Goal: Task Accomplishment & Management: Manage account settings

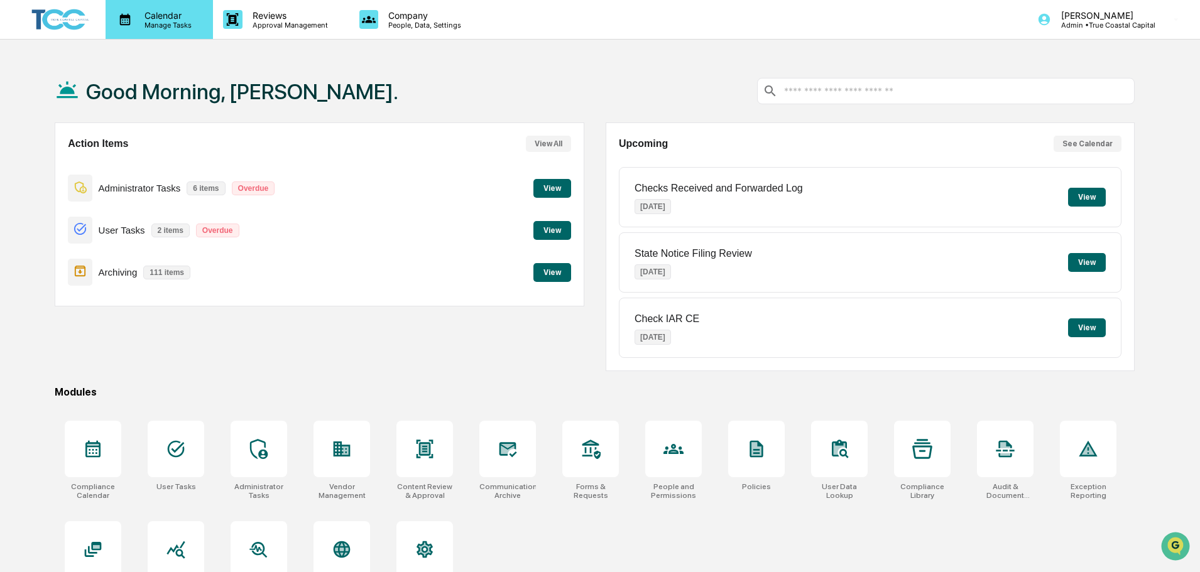
click at [167, 33] on div "Calendar Manage Tasks" at bounding box center [159, 19] width 107 height 39
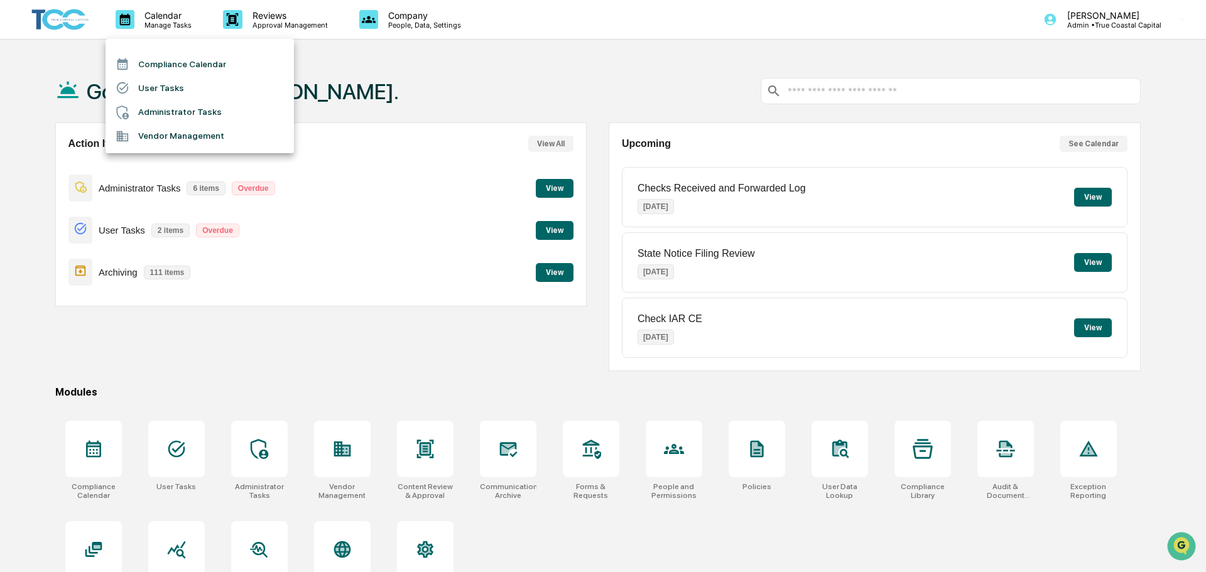
click at [216, 113] on li "Administrator Tasks" at bounding box center [200, 113] width 188 height 24
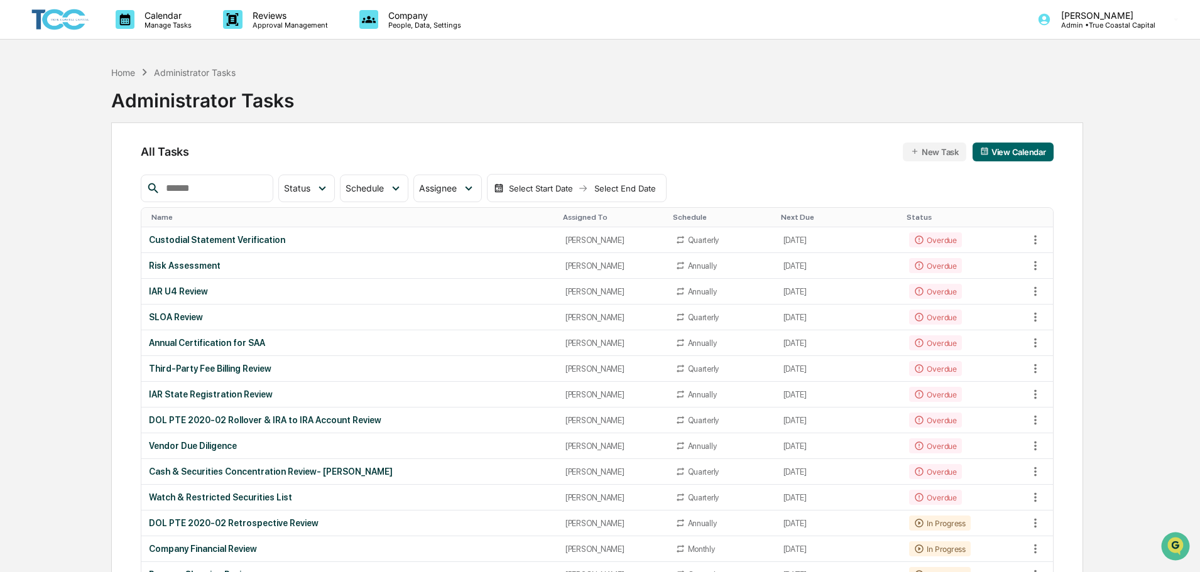
click at [44, 18] on img at bounding box center [60, 20] width 60 height 26
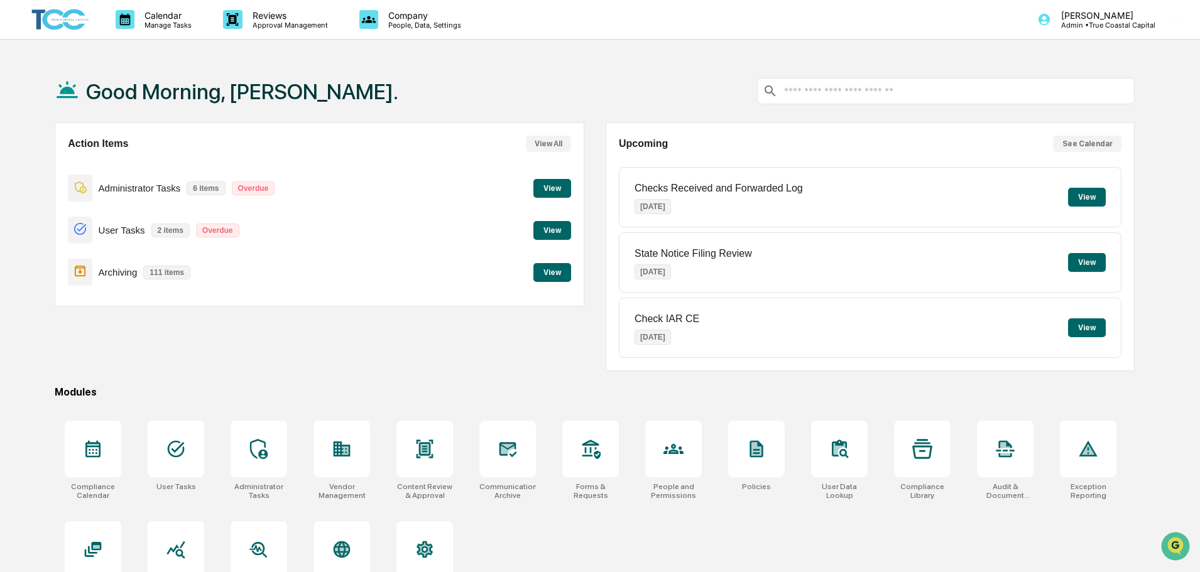
click at [549, 278] on button "View" at bounding box center [552, 272] width 38 height 19
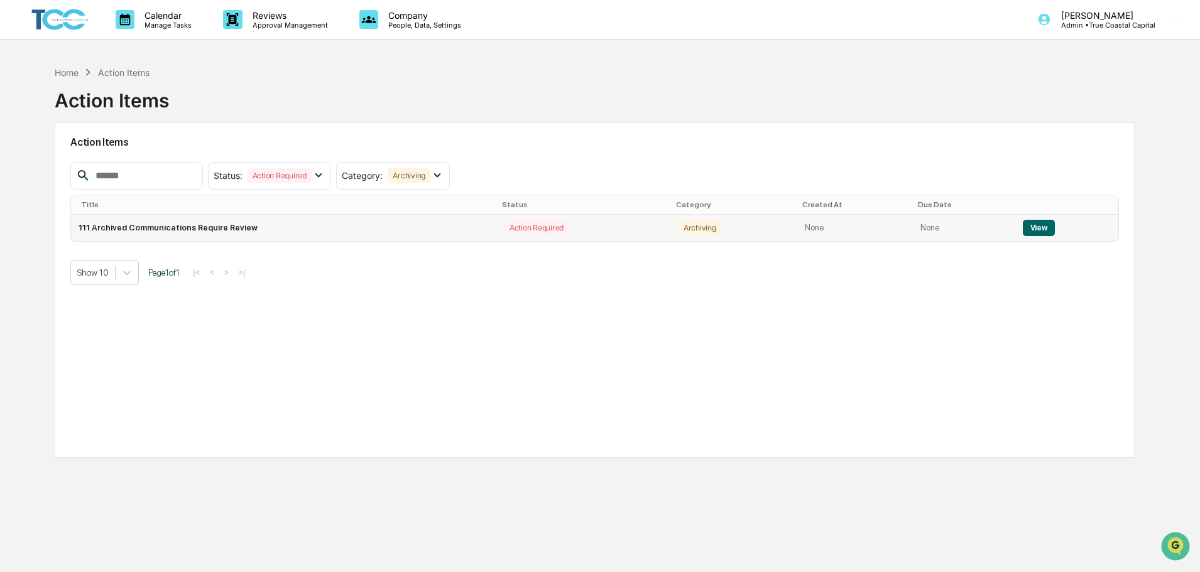
click at [446, 224] on td "111 Archived Communications Require Review" at bounding box center [284, 228] width 426 height 26
click at [1036, 231] on button "View" at bounding box center [1039, 228] width 32 height 16
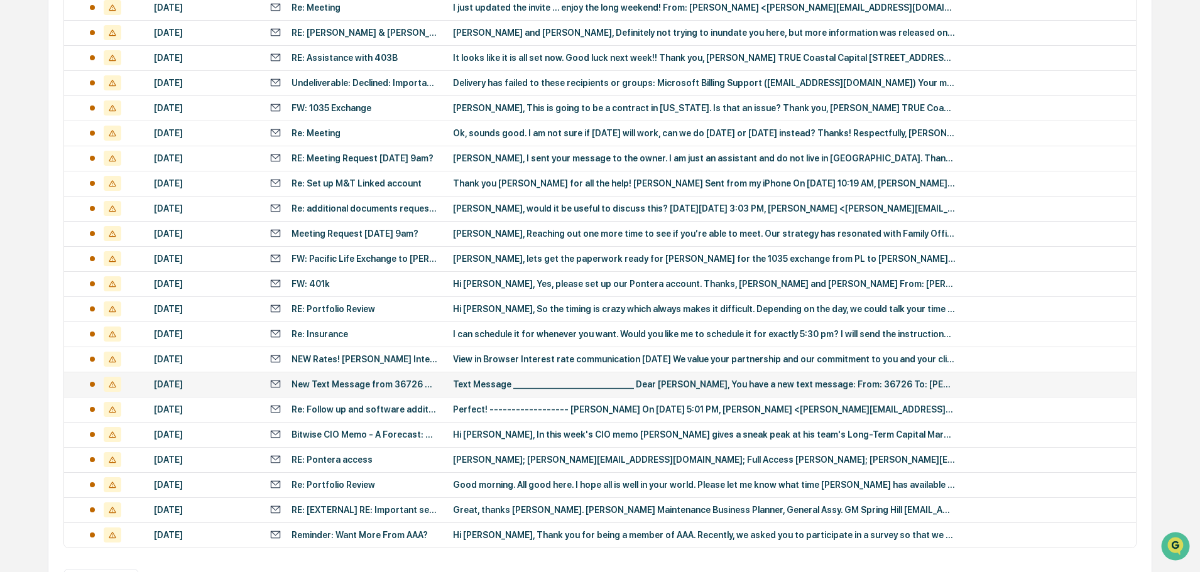
scroll to position [377, 0]
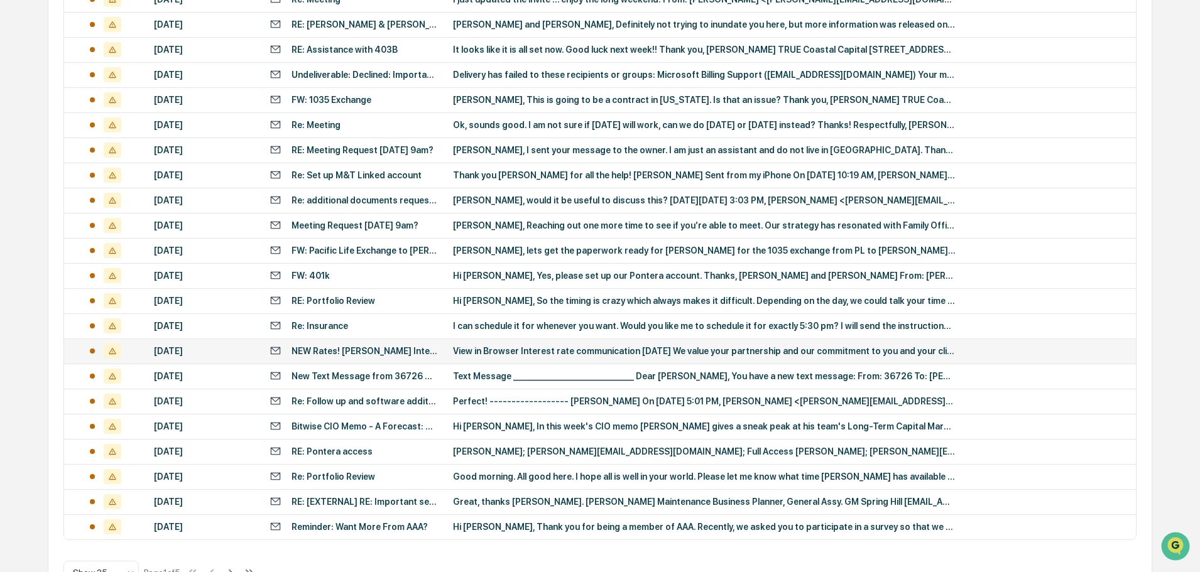
click at [489, 357] on td "View in Browser Interest rate communication [DATE] We value your partnership an…" at bounding box center [790, 351] width 690 height 25
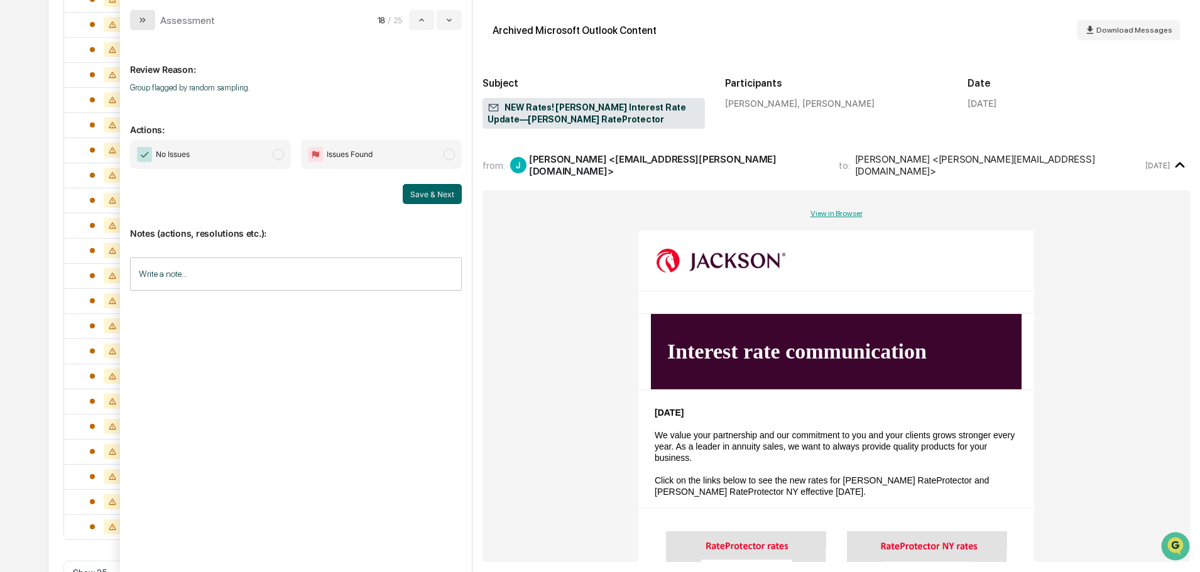
click at [138, 27] on button "modal" at bounding box center [142, 20] width 25 height 20
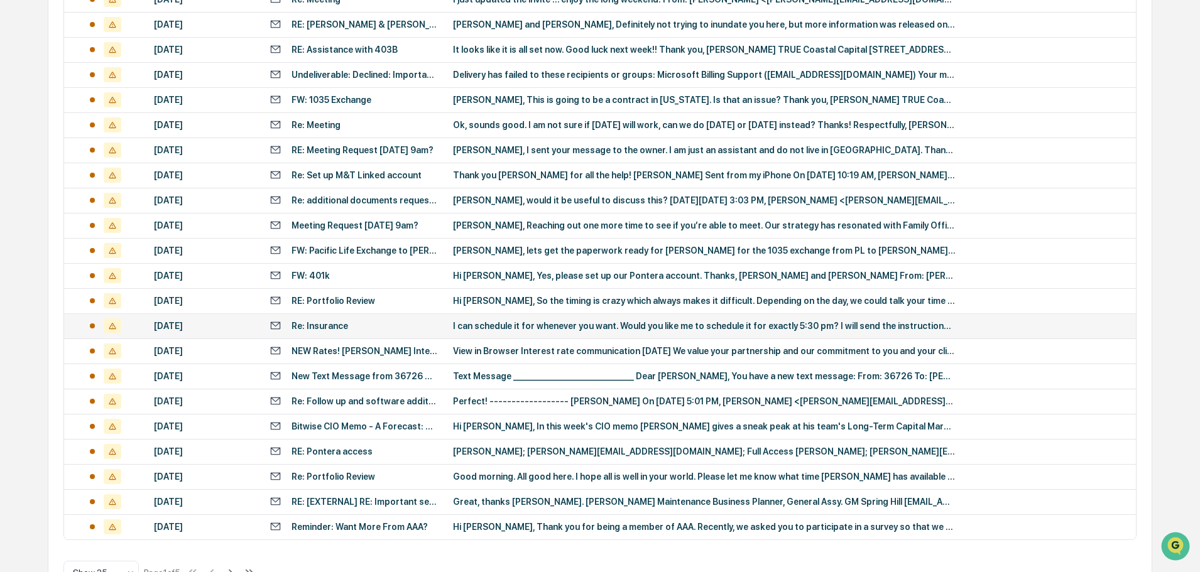
click at [362, 323] on div "Re: Insurance" at bounding box center [353, 326] width 168 height 12
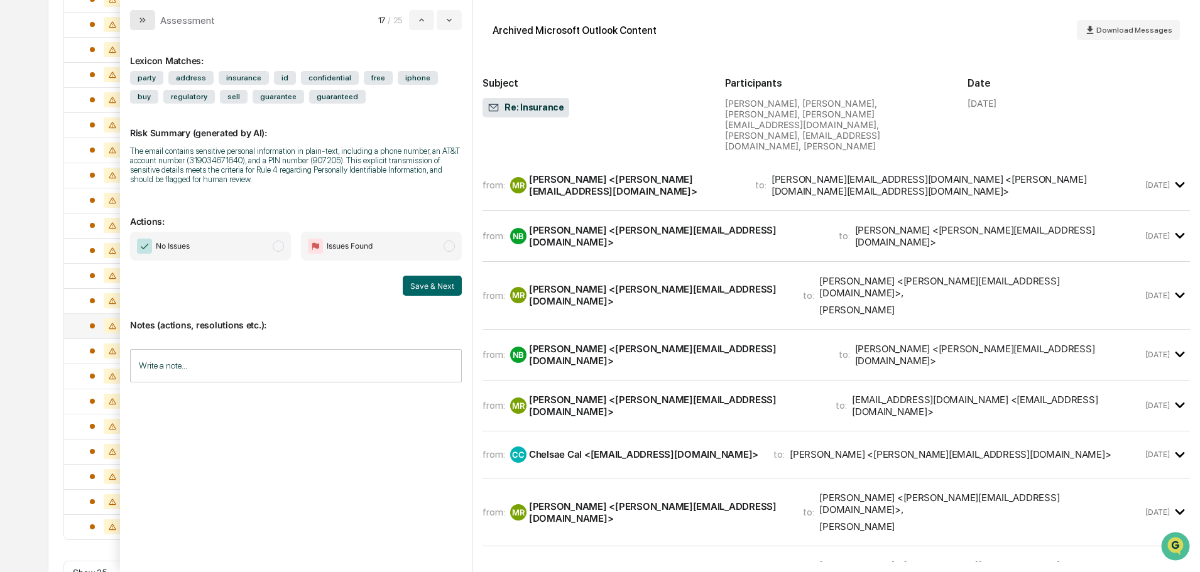
click at [134, 14] on button "modal" at bounding box center [142, 20] width 25 height 20
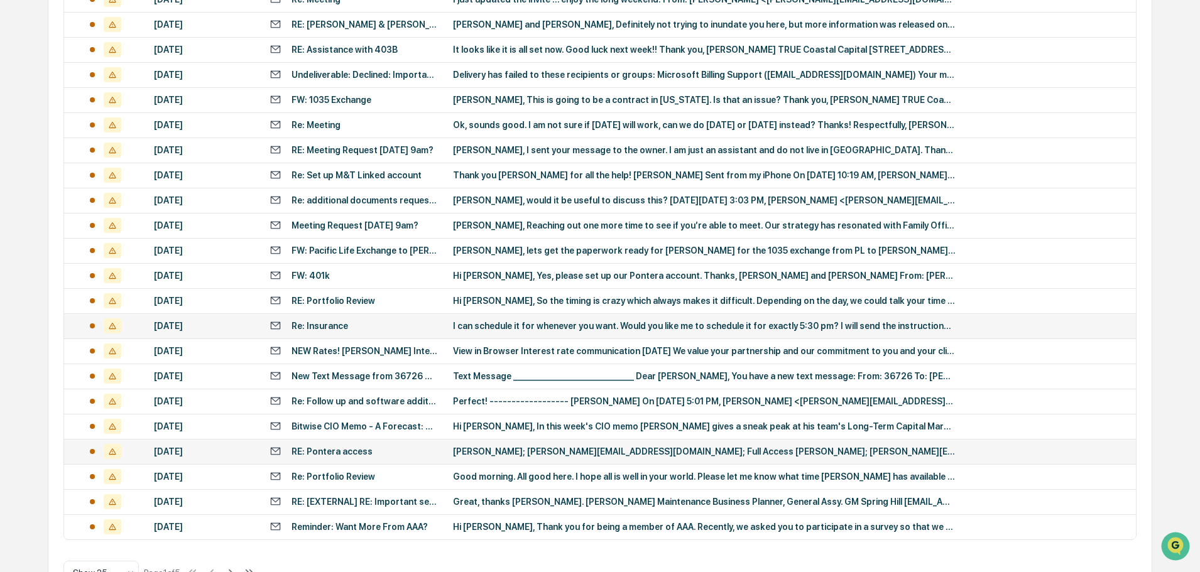
click at [522, 447] on div "[PERSON_NAME]; [PERSON_NAME][EMAIL_ADDRESS][DOMAIN_NAME]; Full Access [PERSON_N…" at bounding box center [704, 452] width 503 height 10
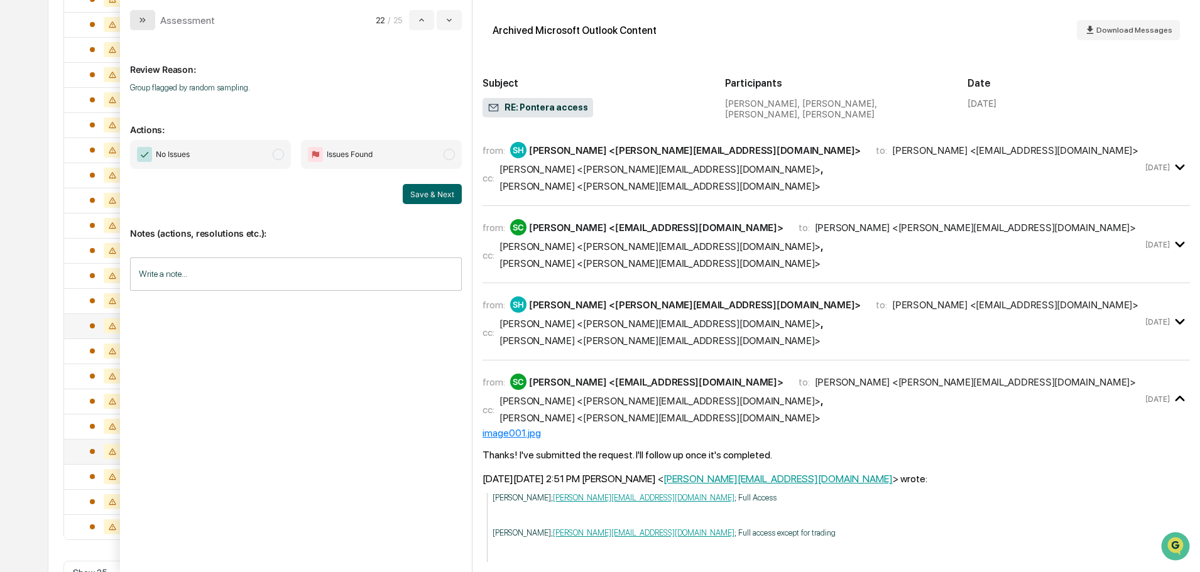
click at [151, 27] on button "modal" at bounding box center [142, 20] width 25 height 20
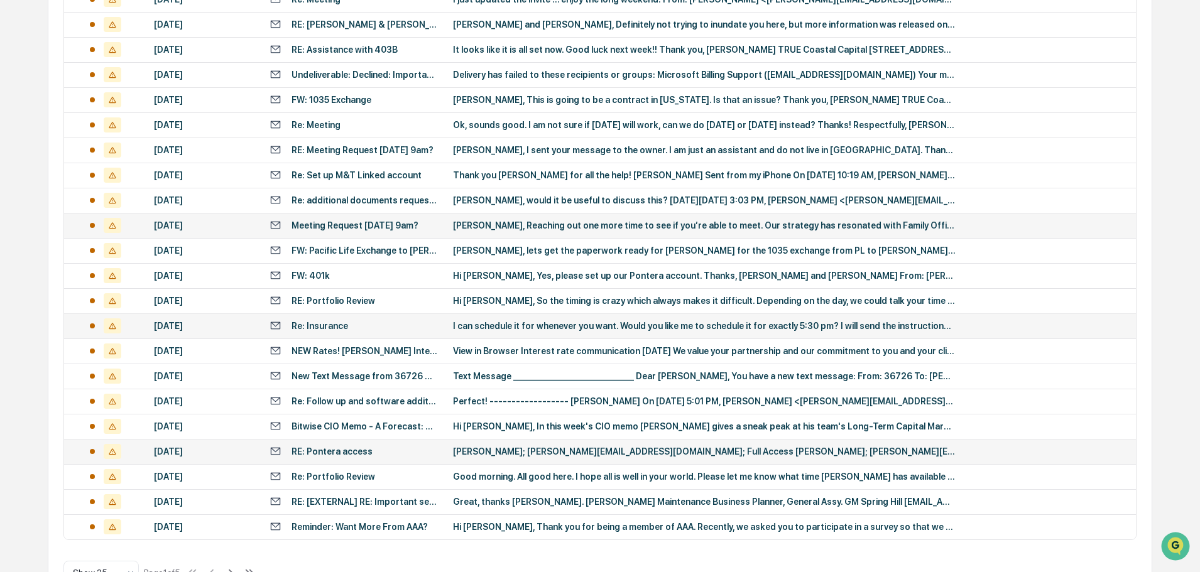
click at [565, 234] on td "[PERSON_NAME], Reaching out one more time to see if you’re able to meet. Our st…" at bounding box center [790, 225] width 690 height 25
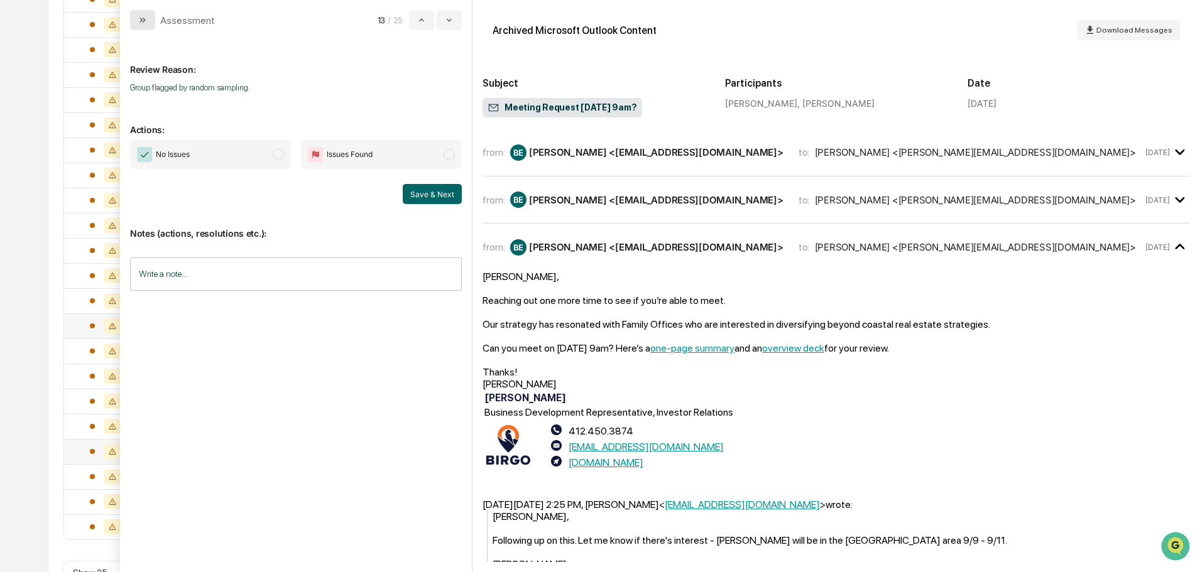
click at [145, 13] on button "modal" at bounding box center [142, 20] width 25 height 20
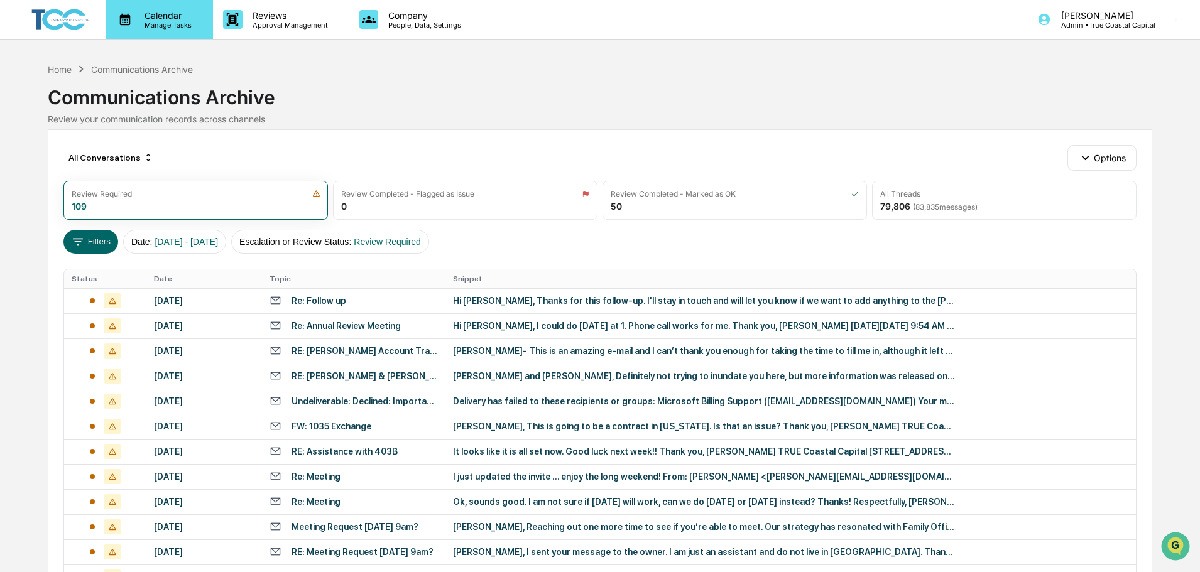
click at [136, 13] on p "Calendar" at bounding box center [165, 15] width 63 height 11
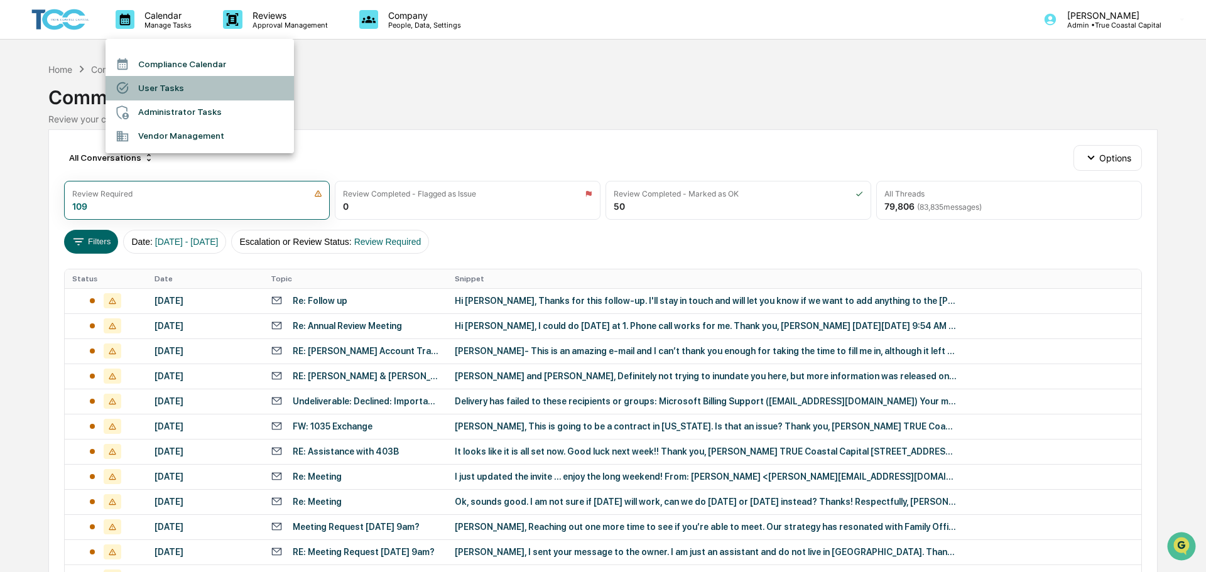
click at [178, 79] on li "User Tasks" at bounding box center [200, 88] width 188 height 24
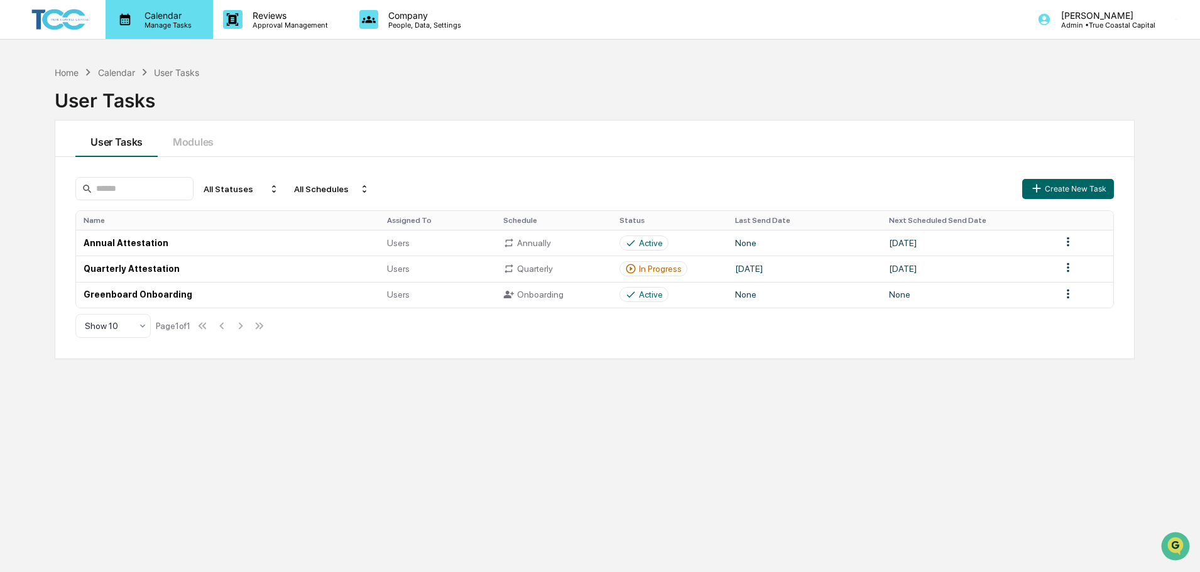
click at [163, 16] on p "Calendar" at bounding box center [165, 15] width 63 height 11
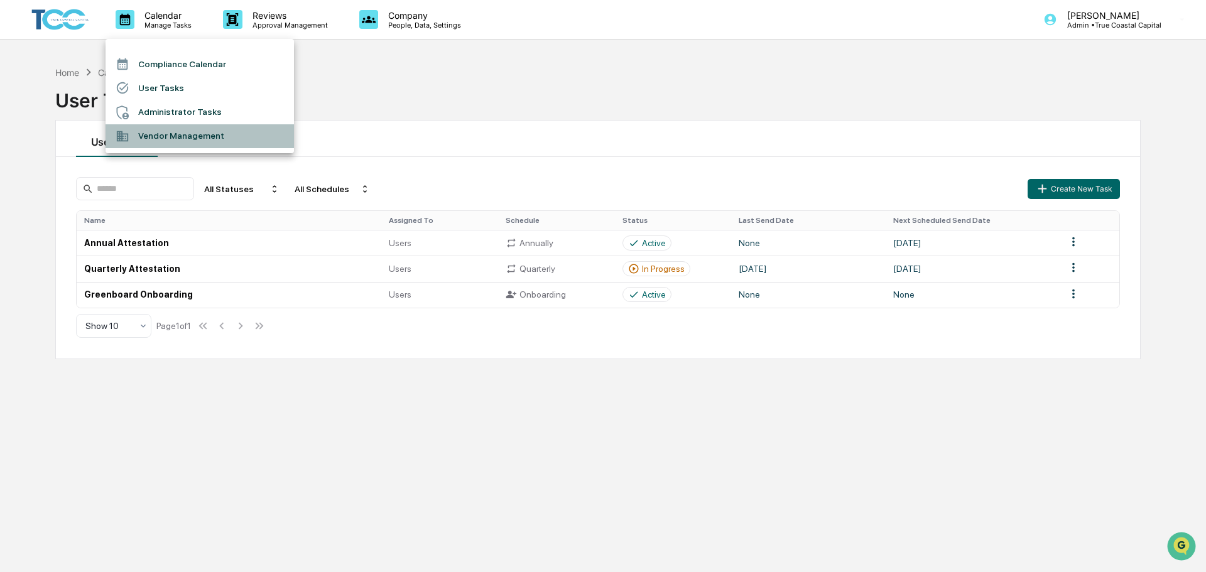
click at [179, 135] on li "Vendor Management" at bounding box center [200, 136] width 188 height 24
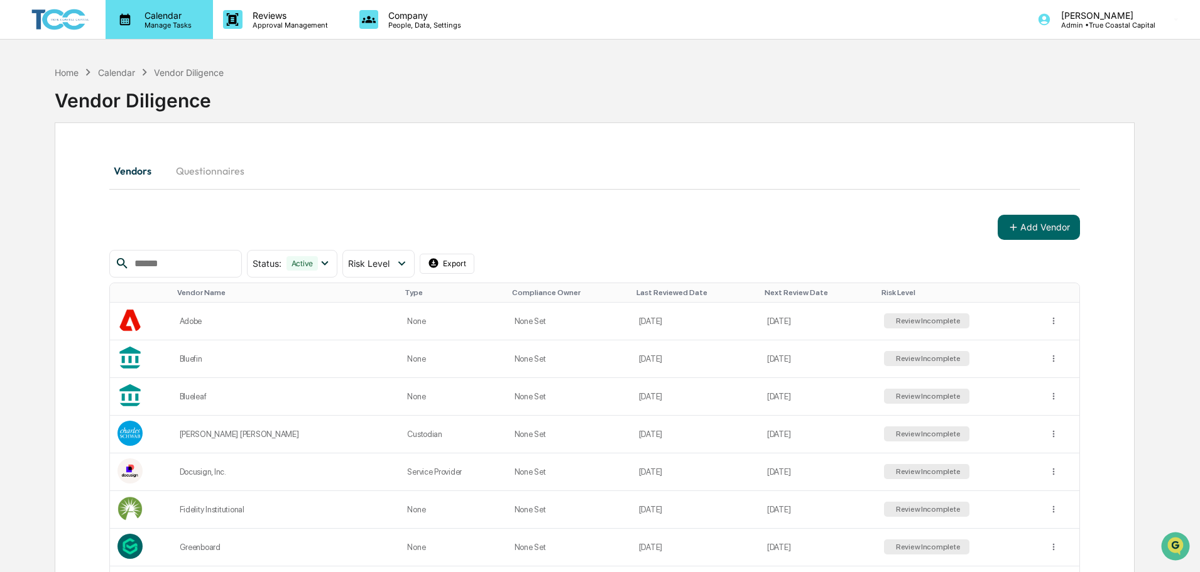
click at [169, 4] on div "Calendar Manage Tasks" at bounding box center [159, 19] width 107 height 39
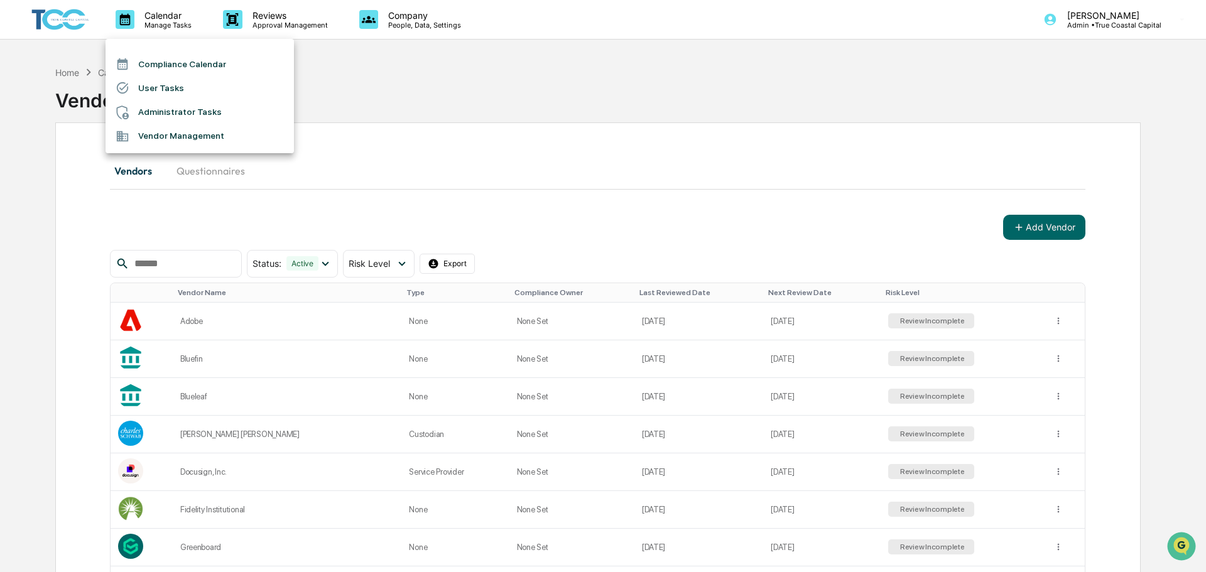
click at [176, 106] on li "Administrator Tasks" at bounding box center [200, 113] width 188 height 24
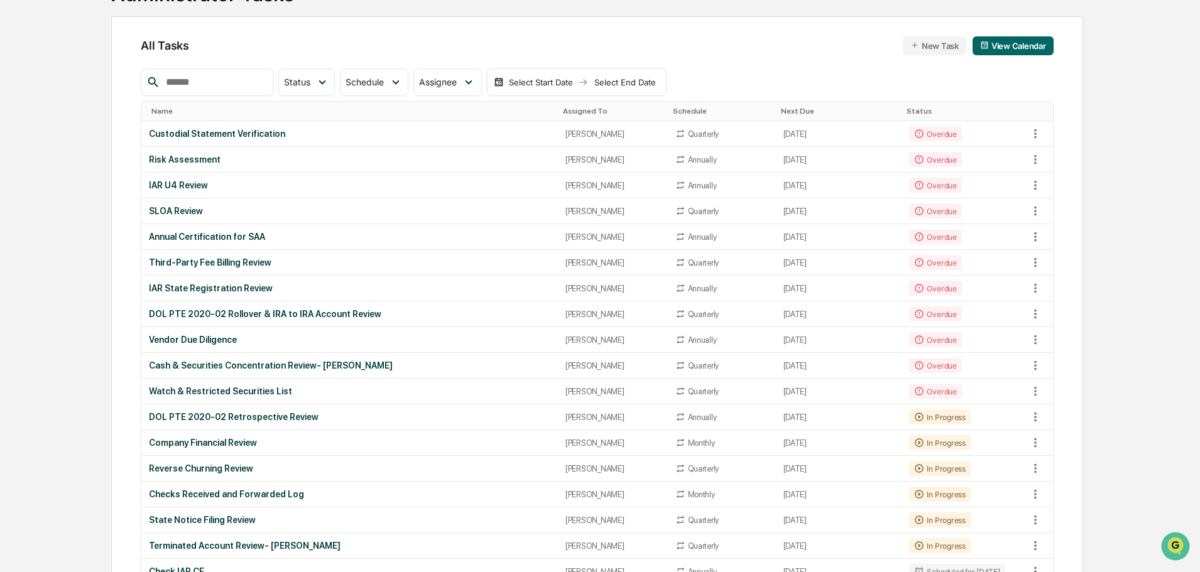
scroll to position [126, 0]
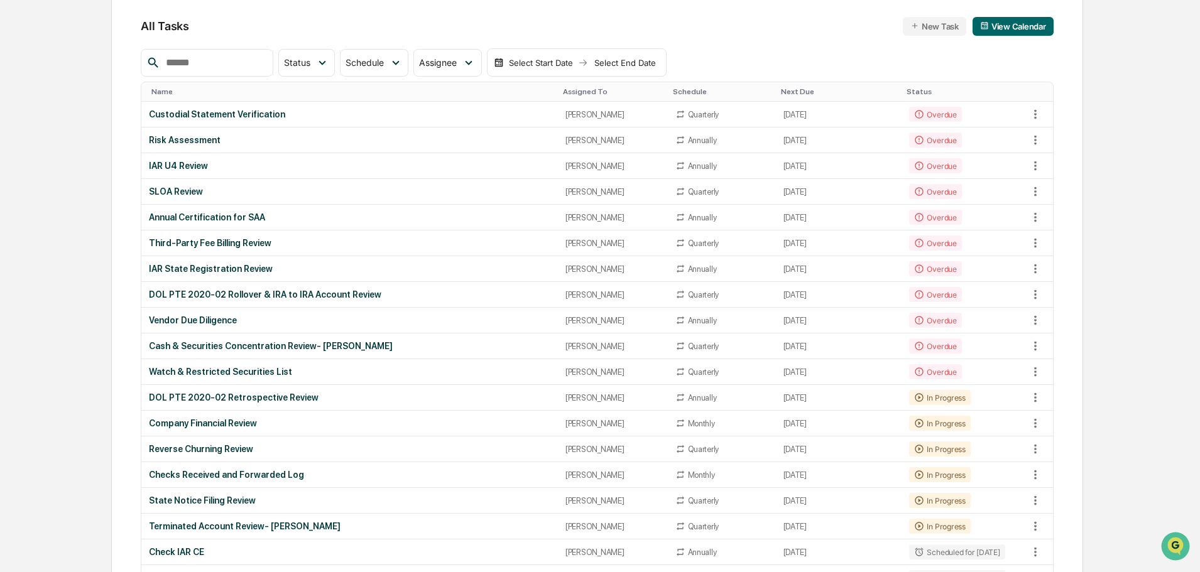
click at [491, 113] on div "Custodial Statement Verification" at bounding box center [349, 114] width 401 height 10
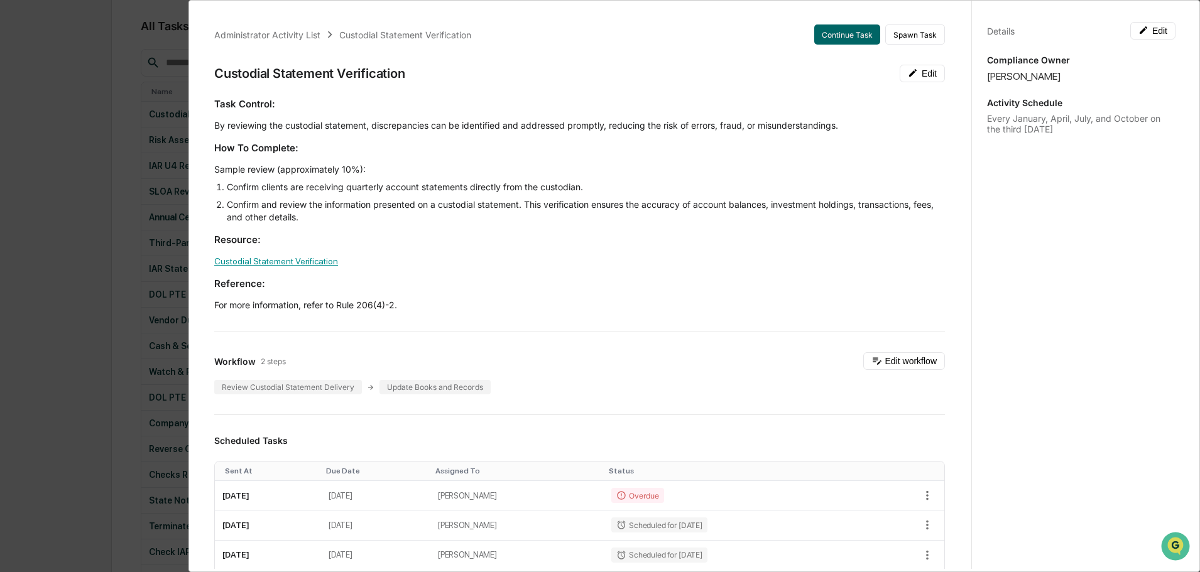
click at [327, 259] on link "Custodial Statement Verification" at bounding box center [276, 261] width 124 height 10
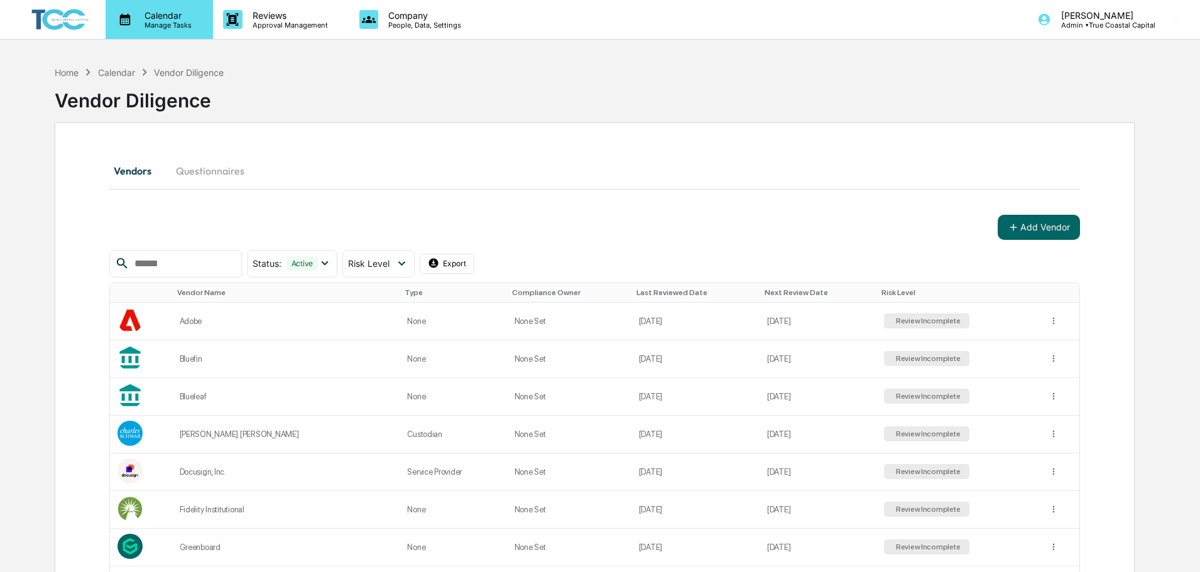
click at [163, 14] on p "Calendar" at bounding box center [165, 15] width 63 height 11
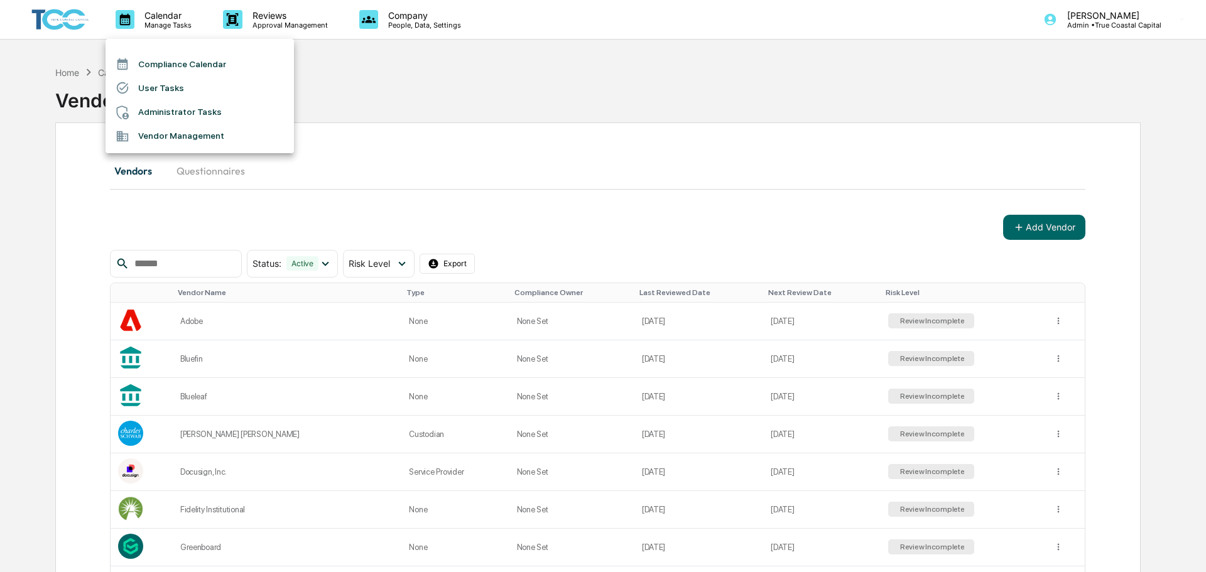
click at [191, 131] on li "Vendor Management" at bounding box center [200, 136] width 188 height 24
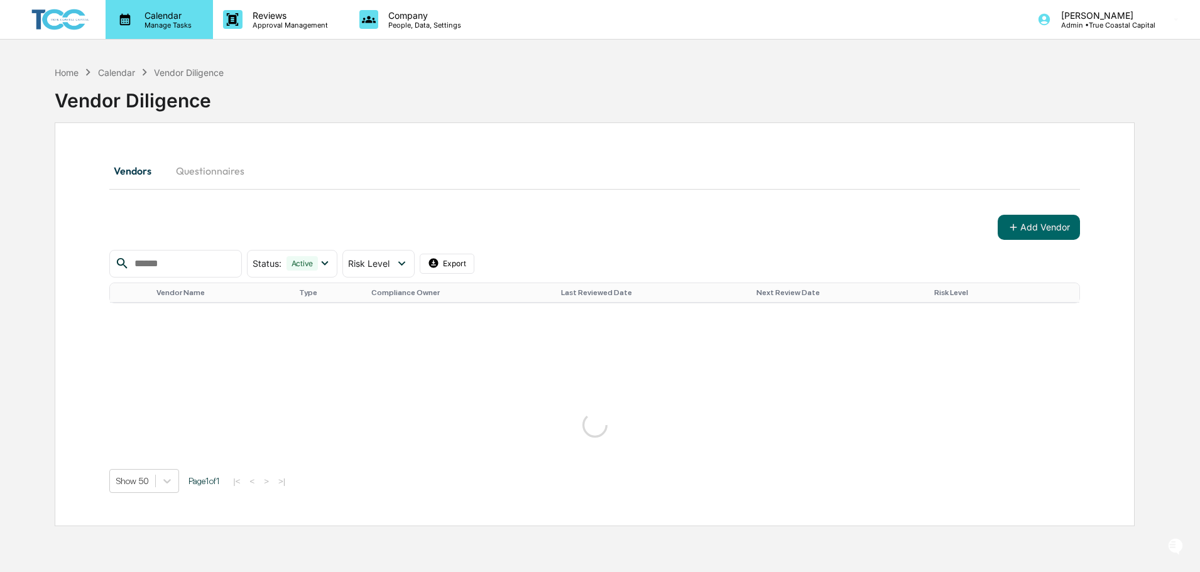
click at [179, 26] on p "Manage Tasks" at bounding box center [165, 25] width 63 height 9
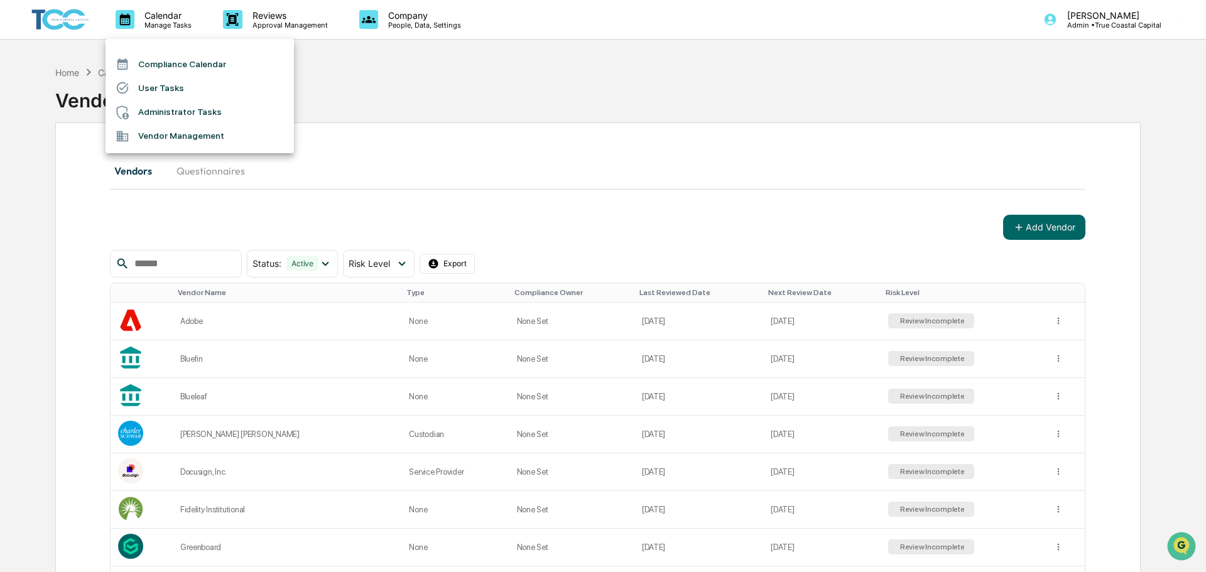
click at [206, 113] on li "Administrator Tasks" at bounding box center [200, 113] width 188 height 24
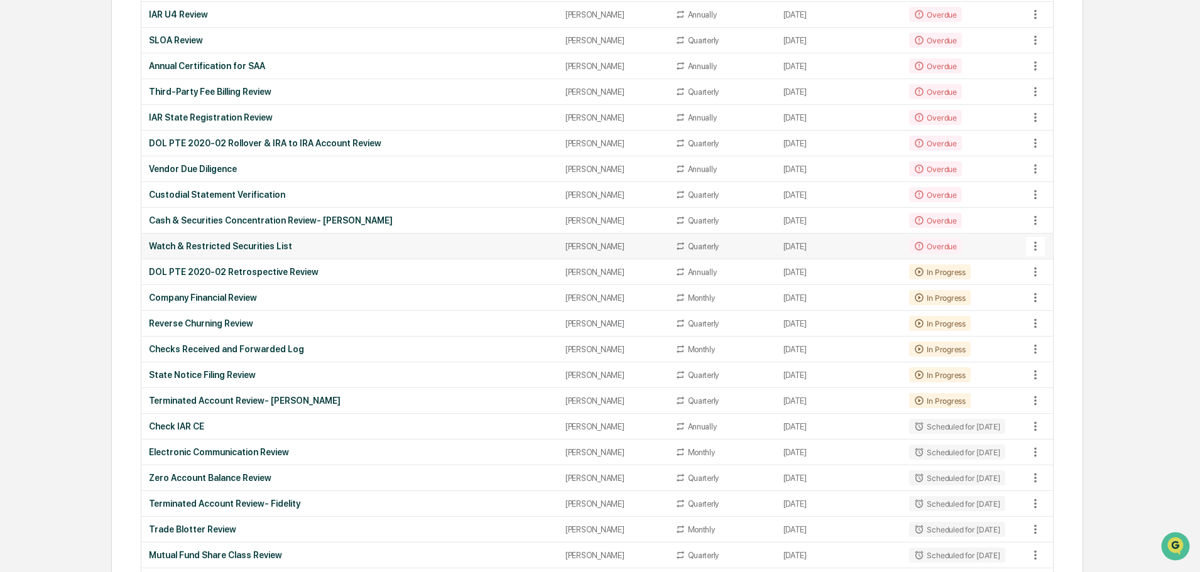
scroll to position [314, 0]
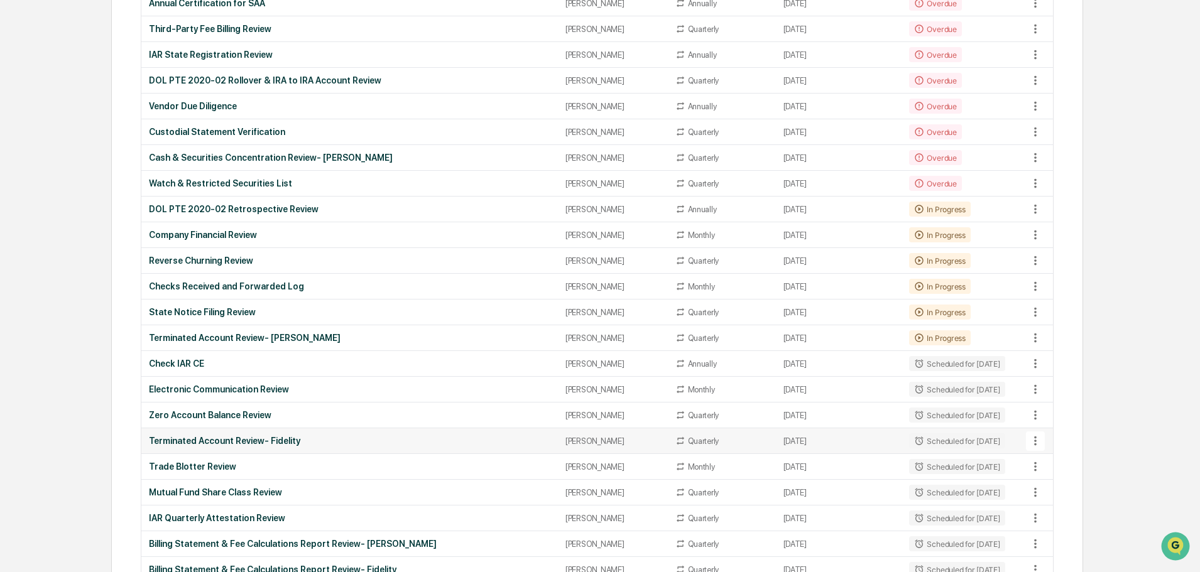
click at [827, 443] on td "[DATE]" at bounding box center [839, 441] width 126 height 26
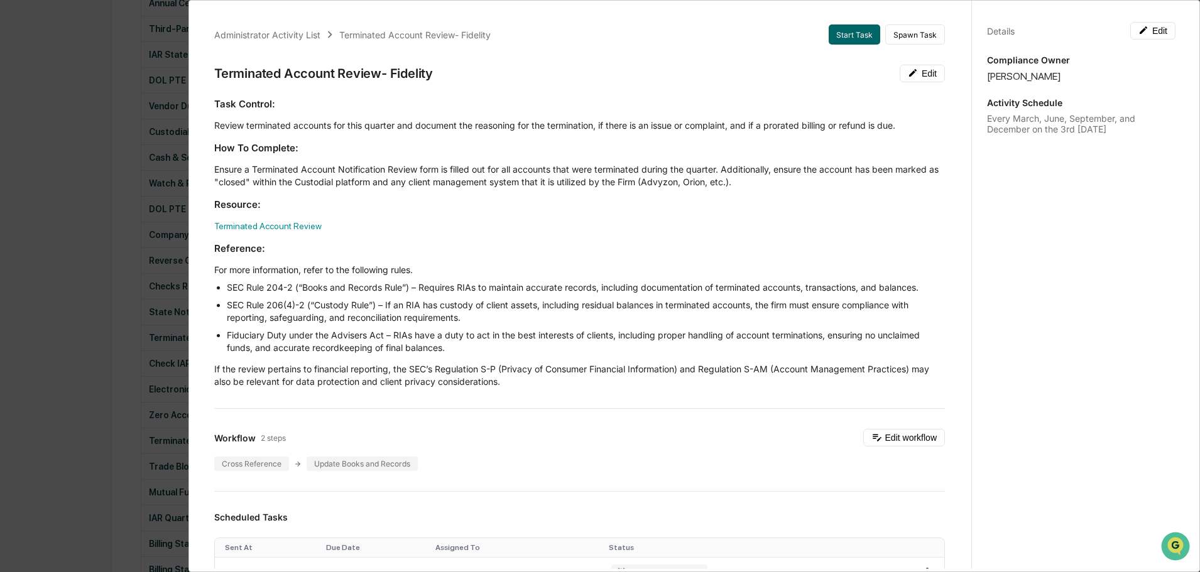
click at [63, 254] on div "Administrator Activity List Terminated Account Review- Fidelity Start Task Spaw…" at bounding box center [600, 286] width 1200 height 572
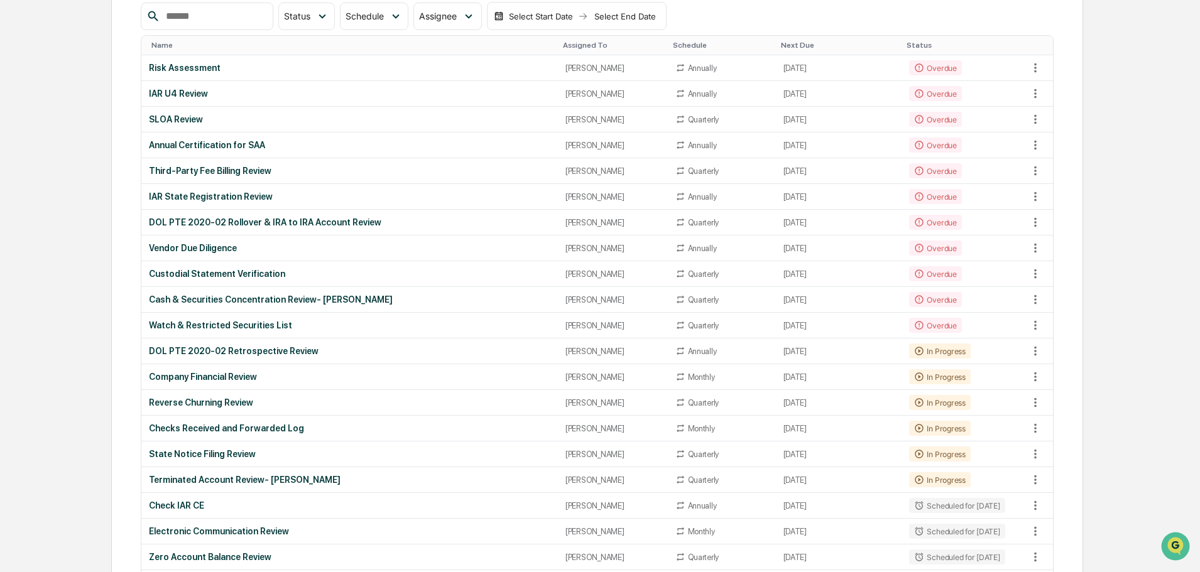
scroll to position [188, 0]
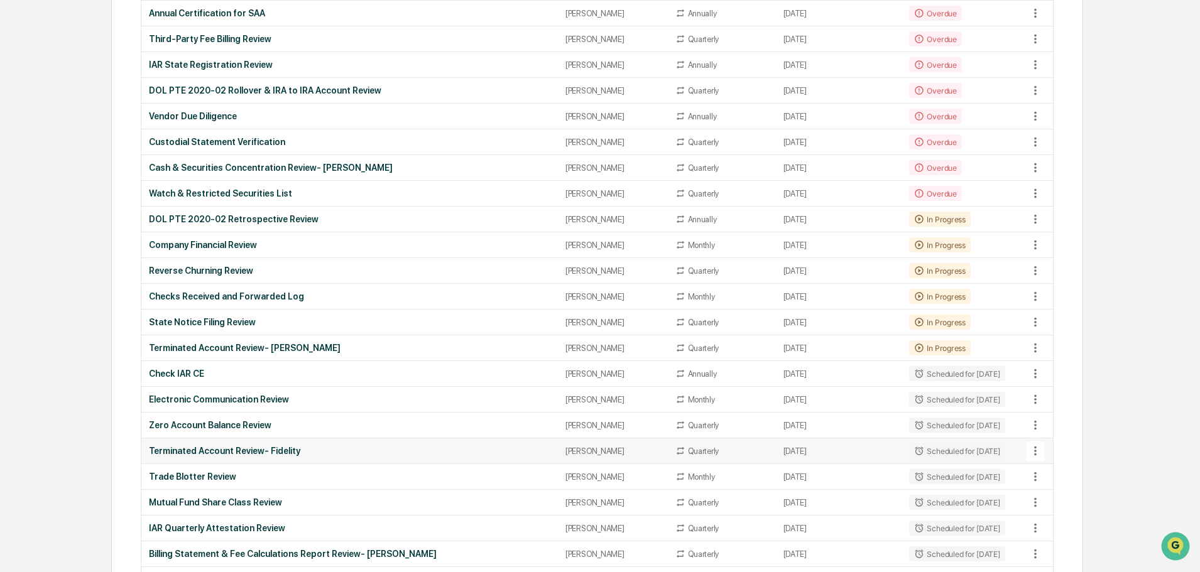
scroll to position [314, 0]
